Goal: Task Accomplishment & Management: Manage account settings

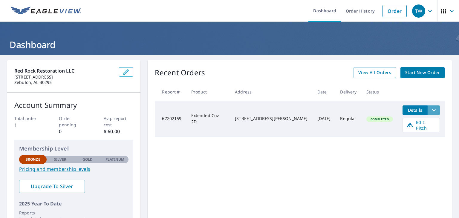
click at [432, 108] on button "filesDropdownBtn-67202159" at bounding box center [434, 111] width 12 height 10
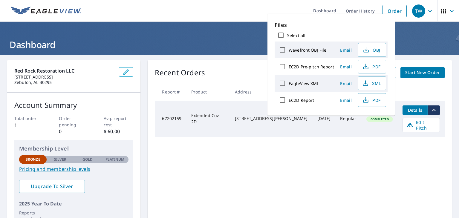
click at [379, 170] on div "Recent Orders View All Orders Start New Order Report # Product Address Date Del…" at bounding box center [300, 150] width 304 height 181
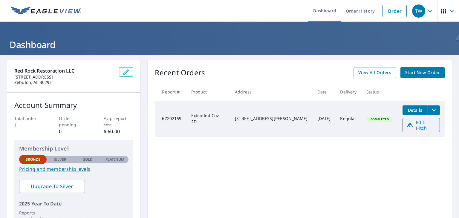
click at [409, 124] on span "Edit Pitch" at bounding box center [422, 125] width 30 height 11
click at [417, 110] on button "Details" at bounding box center [415, 111] width 25 height 10
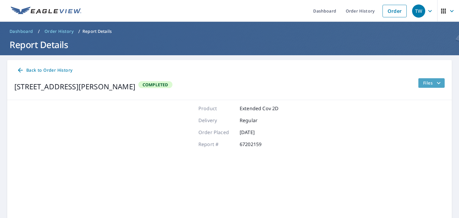
click at [428, 86] on span "Files" at bounding box center [432, 83] width 19 height 7
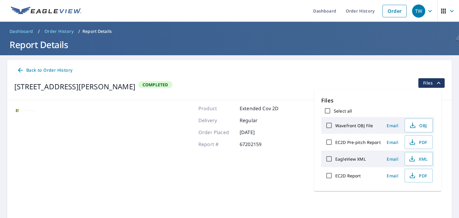
click at [358, 92] on div "Files Select all Wavefront OBJ File Email OBJ EC2D Pre-pitch Report Email PDF E…" at bounding box center [377, 140] width 127 height 102
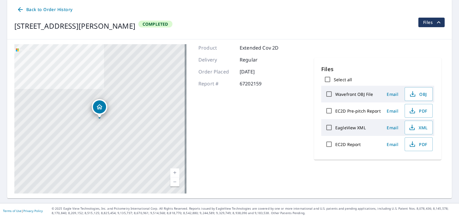
scroll to position [31, 0]
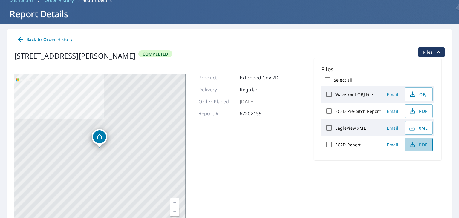
click at [422, 147] on span "PDF" at bounding box center [418, 144] width 19 height 7
click at [421, 127] on span "XML" at bounding box center [418, 127] width 19 height 7
click at [420, 100] on button "OBJ" at bounding box center [419, 95] width 28 height 14
click at [309, 58] on div "221 Cash Dr Lagrange, GA 30241 Completed Files" at bounding box center [229, 56] width 431 height 17
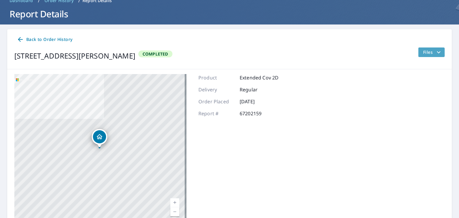
click at [428, 51] on span "Files" at bounding box center [432, 52] width 19 height 7
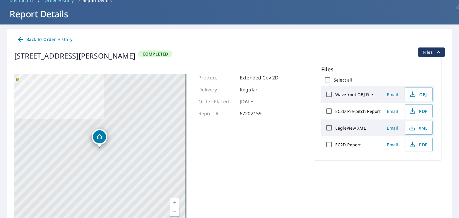
click at [387, 167] on div "221 Cash Dr Lagrange, GA 30241 Aerial Road A standard road map Aerial A detaile…" at bounding box center [229, 148] width 445 height 159
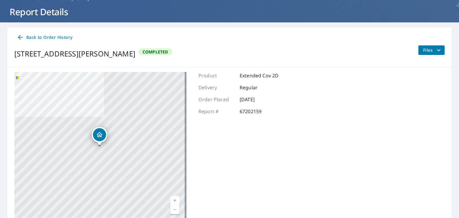
scroll to position [0, 0]
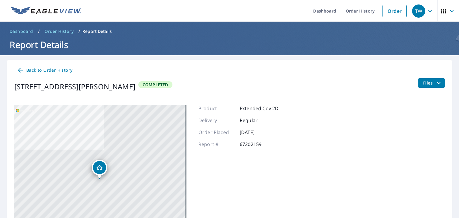
click at [437, 83] on icon "filesDropdownBtn-67202159" at bounding box center [439, 83] width 4 height 2
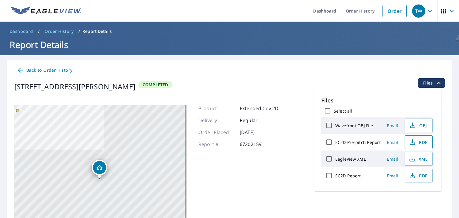
click at [413, 140] on icon "button" at bounding box center [412, 142] width 7 height 7
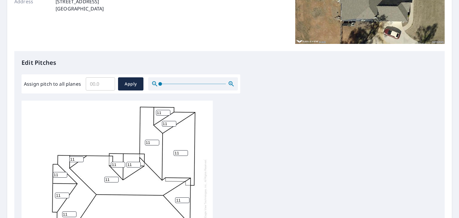
scroll to position [255, 0]
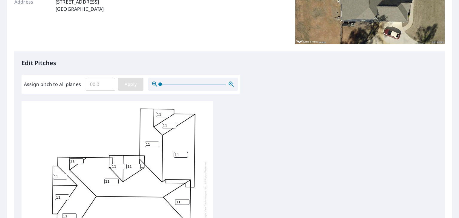
scroll to position [120, 0]
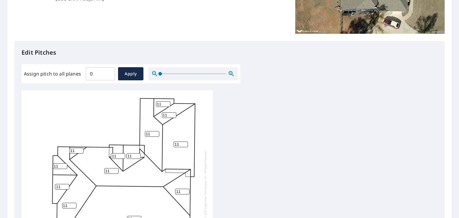
click at [109, 75] on input "0" at bounding box center [100, 73] width 29 height 17
click at [109, 73] on input "0.1" at bounding box center [100, 73] width 29 height 17
click at [109, 73] on input "0.2" at bounding box center [100, 73] width 29 height 17
click at [109, 73] on input "0.3" at bounding box center [100, 73] width 29 height 17
click at [109, 73] on input "0.4" at bounding box center [100, 73] width 29 height 17
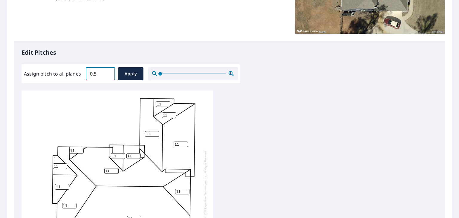
click at [109, 73] on input "0.5" at bounding box center [100, 73] width 29 height 17
click at [109, 73] on input "0.6" at bounding box center [100, 73] width 29 height 17
type input "0"
type input "11"
click at [124, 76] on span "Apply" at bounding box center [131, 73] width 16 height 7
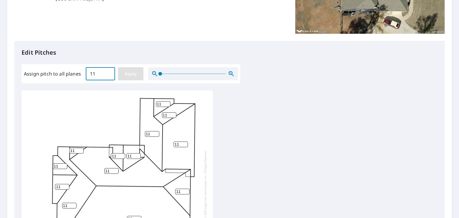
type input "11"
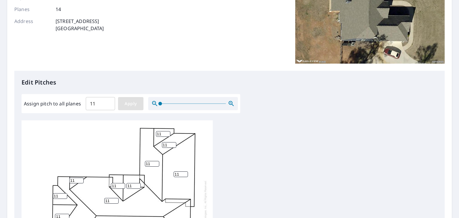
click at [129, 99] on button "Apply" at bounding box center [130, 103] width 25 height 13
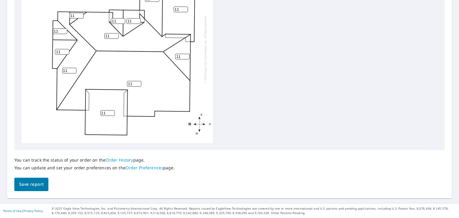
click at [31, 183] on span "Save report" at bounding box center [31, 184] width 25 height 7
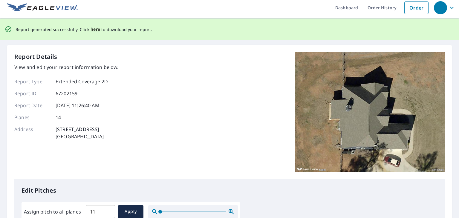
scroll to position [0, 0]
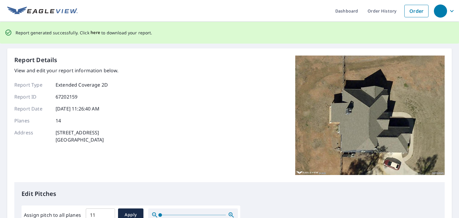
click at [91, 33] on span "here" at bounding box center [96, 32] width 10 height 7
